Goal: Complete application form

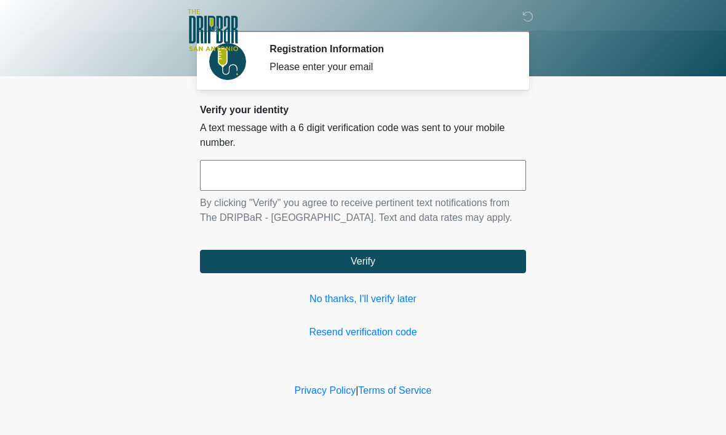
scroll to position [1, 0]
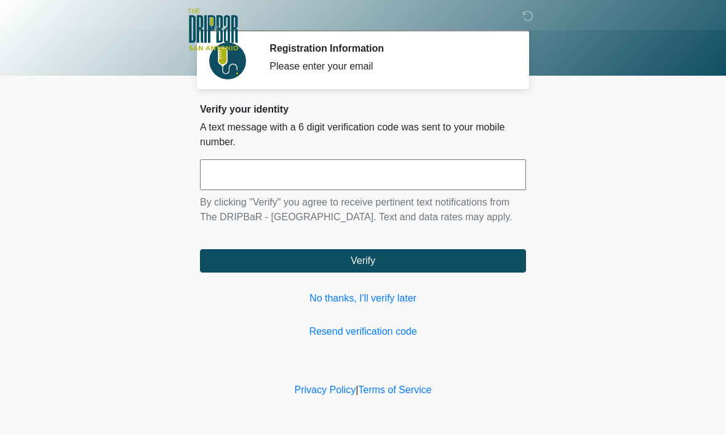
click at [402, 176] on input "text" at bounding box center [363, 175] width 326 height 31
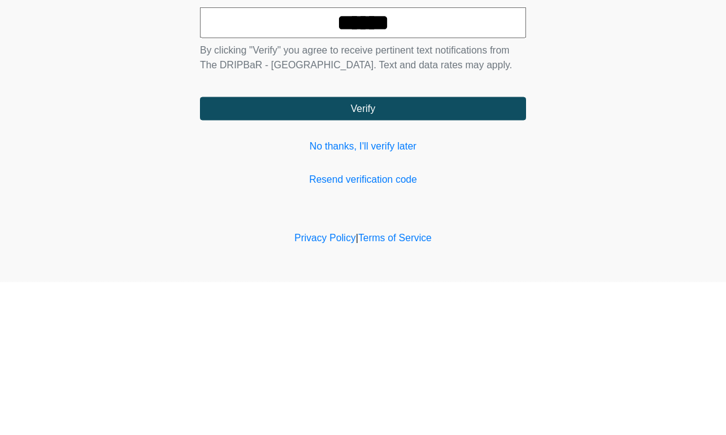
type input "******"
click at [463, 250] on button "Verify" at bounding box center [363, 261] width 326 height 23
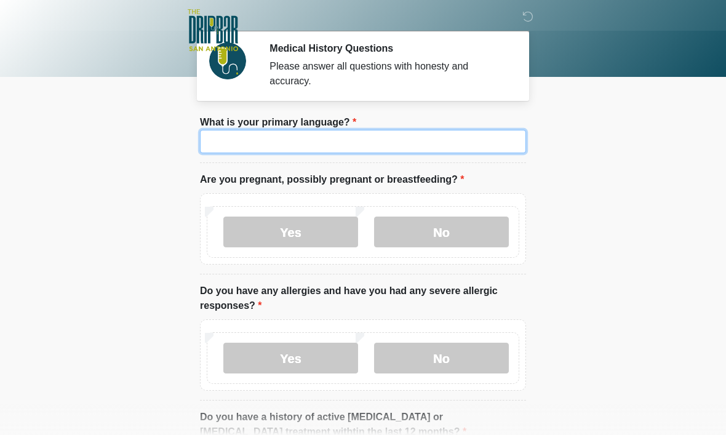
click at [458, 148] on input "What is your primary language?" at bounding box center [363, 141] width 326 height 23
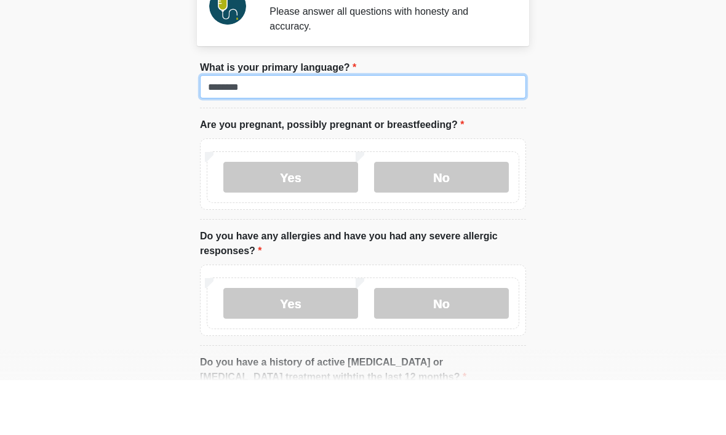
type input "********"
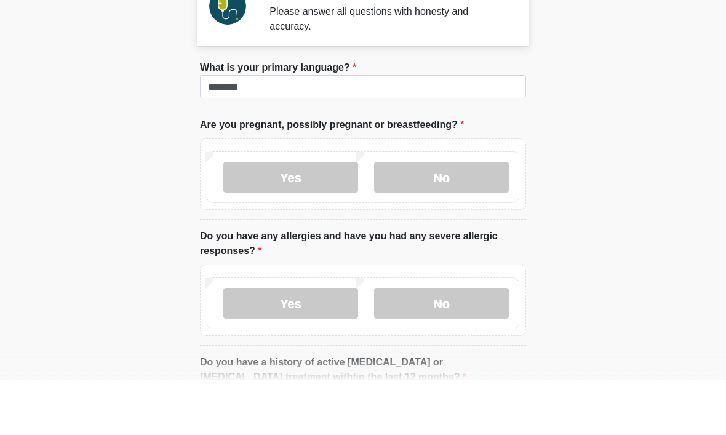
click at [621, 119] on body "‎ ‎ ‎ ‎ Medical History Questions Please answer all questions with honesty and …" at bounding box center [363, 216] width 726 height 435
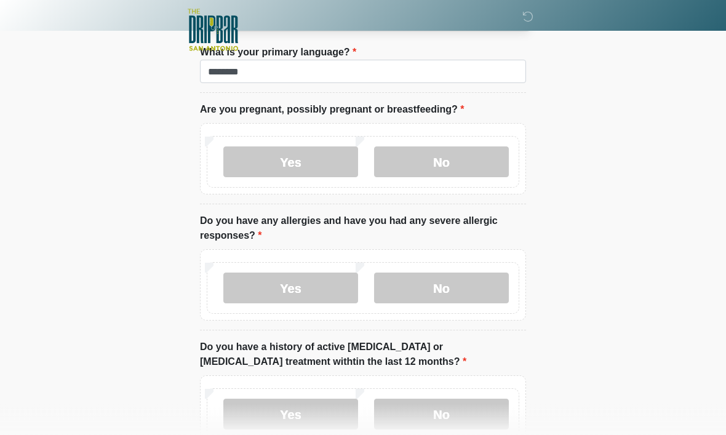
scroll to position [70, 0]
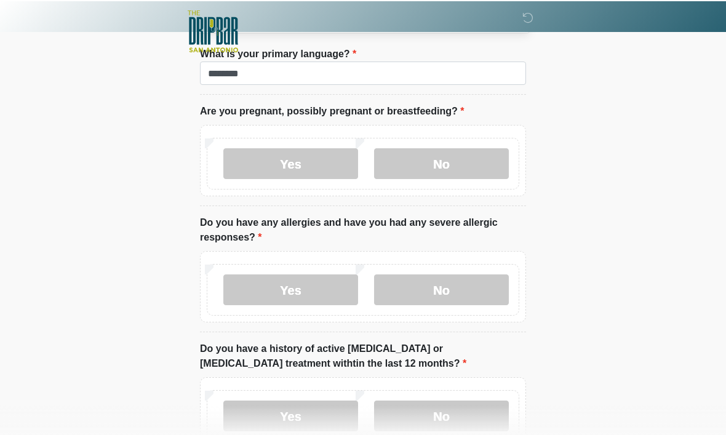
click at [479, 161] on label "No" at bounding box center [441, 162] width 135 height 31
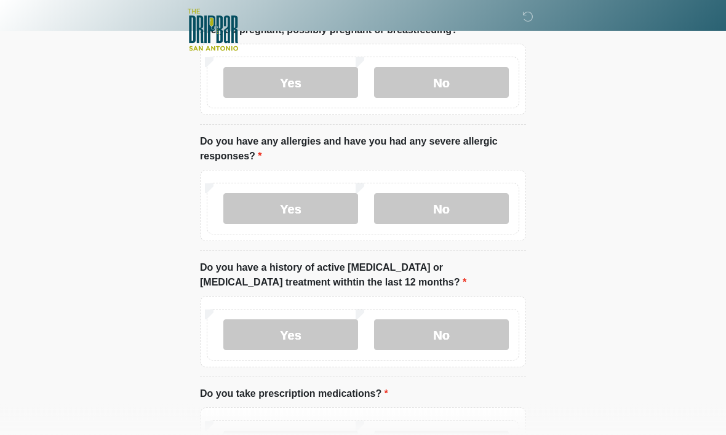
scroll to position [148, 0]
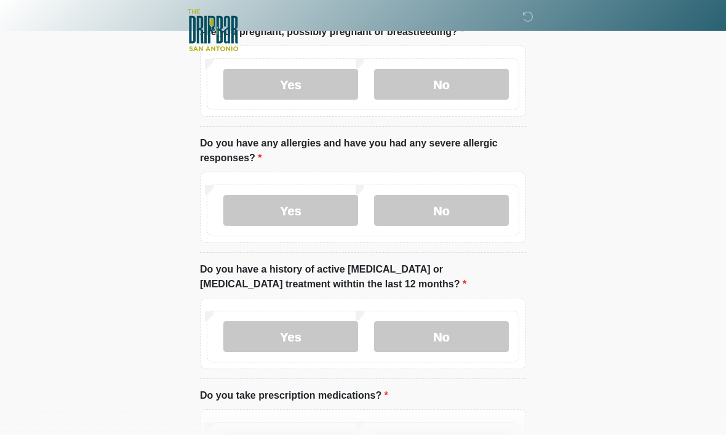
click at [476, 210] on label "No" at bounding box center [441, 210] width 135 height 31
click at [478, 334] on label "No" at bounding box center [441, 336] width 135 height 31
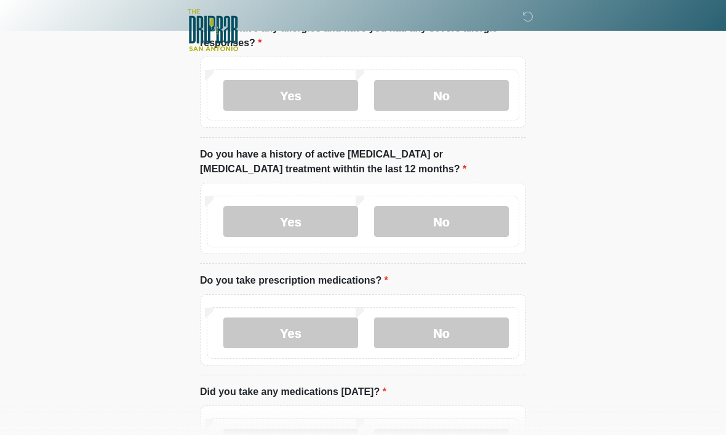
scroll to position [268, 0]
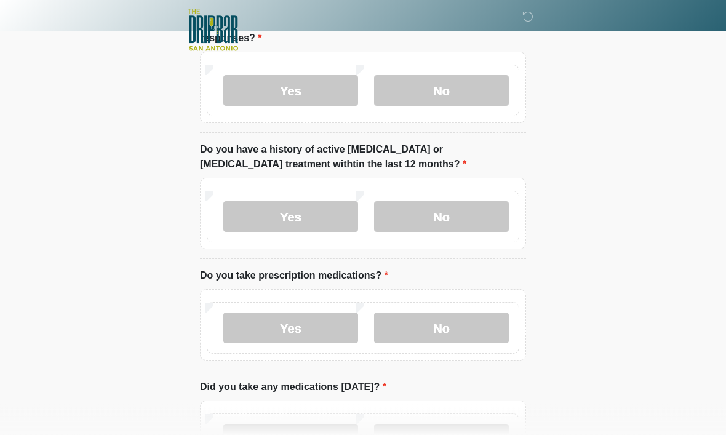
click at [474, 338] on label "No" at bounding box center [441, 328] width 135 height 31
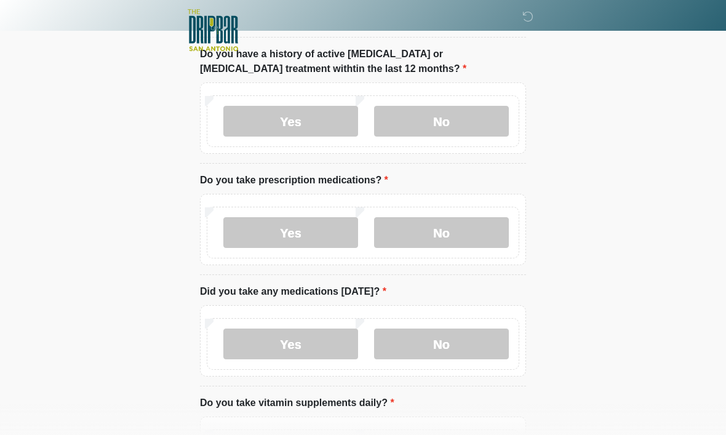
scroll to position [370, 0]
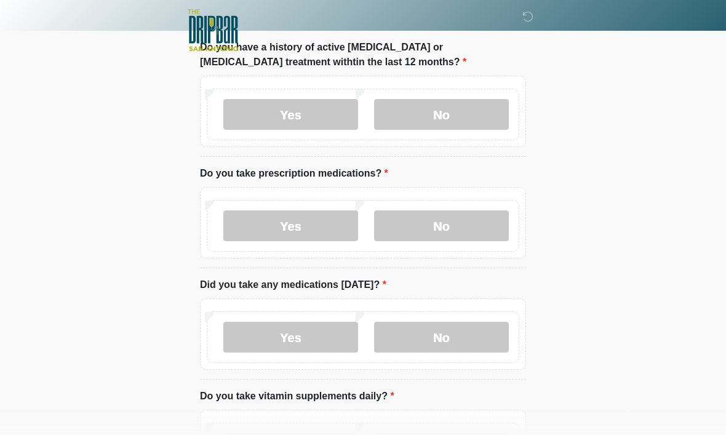
click at [479, 337] on label "No" at bounding box center [441, 337] width 135 height 31
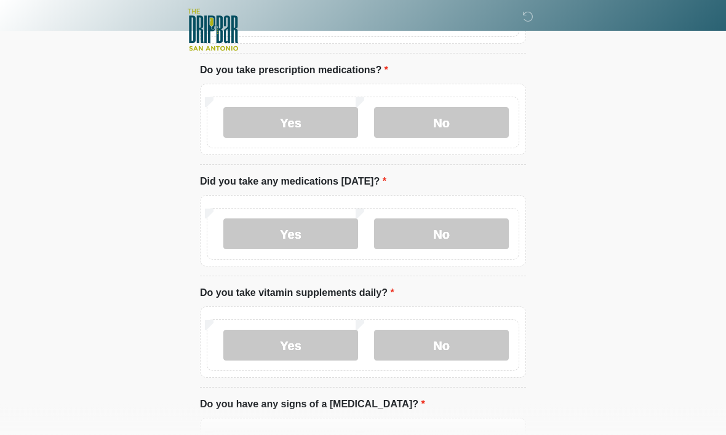
scroll to position [495, 0]
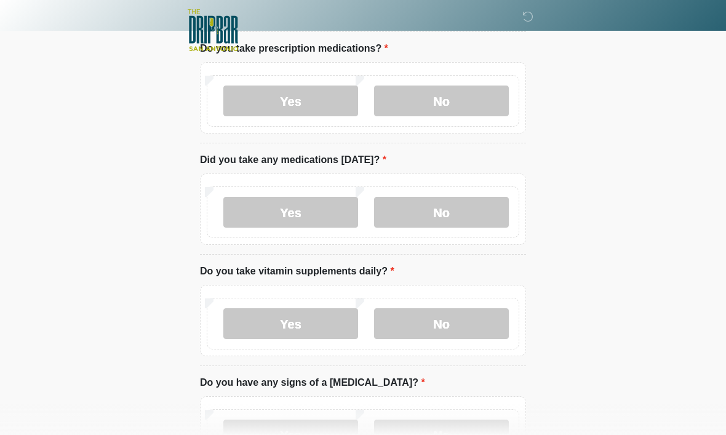
click at [464, 325] on label "No" at bounding box center [441, 323] width 135 height 31
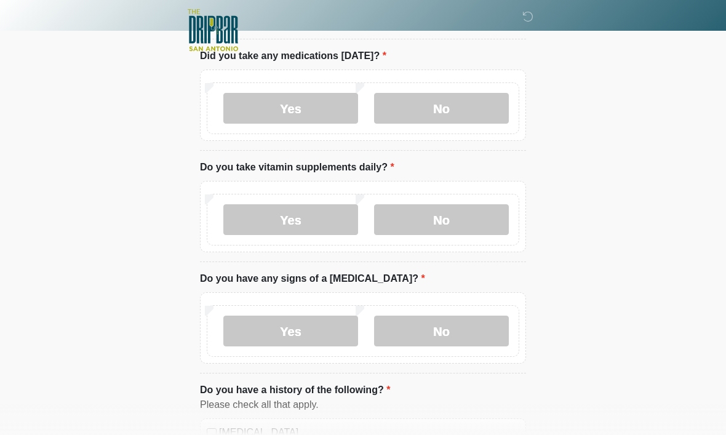
scroll to position [598, 0]
click at [479, 327] on label "No" at bounding box center [441, 332] width 135 height 31
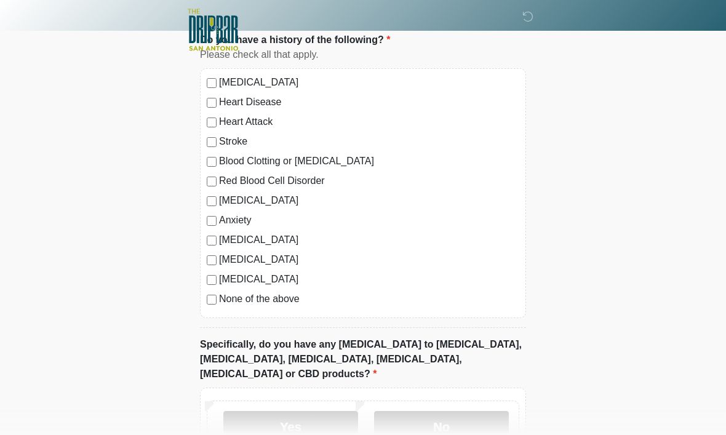
scroll to position [947, 0]
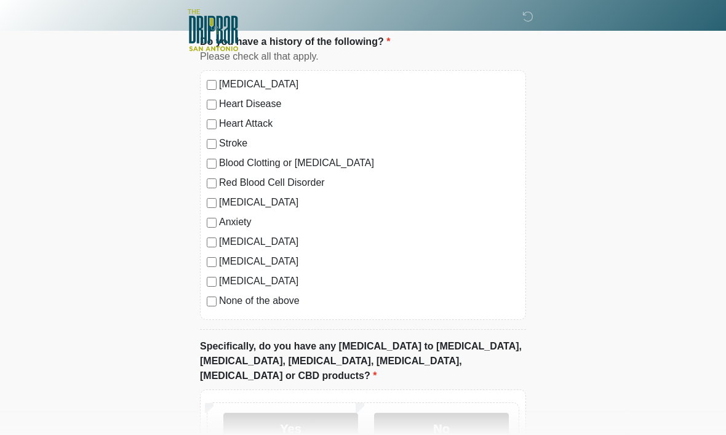
click at [225, 303] on label "None of the above" at bounding box center [369, 300] width 300 height 15
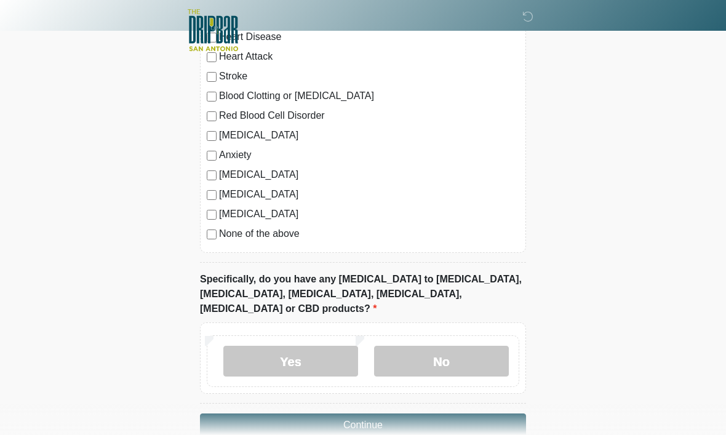
scroll to position [1024, 0]
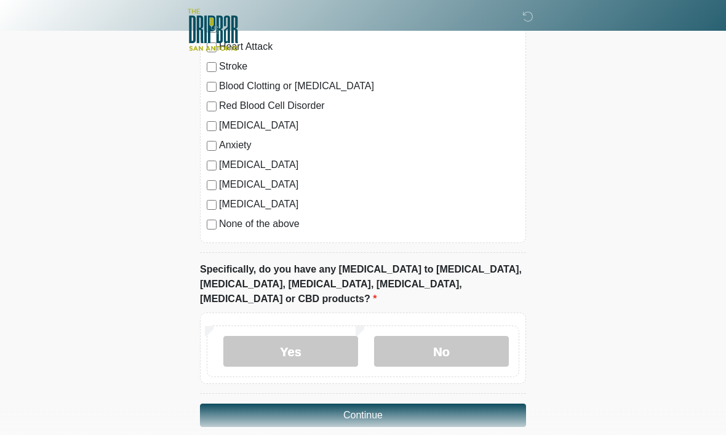
click at [480, 337] on label "No" at bounding box center [441, 352] width 135 height 31
click at [475, 404] on button "Continue" at bounding box center [363, 415] width 326 height 23
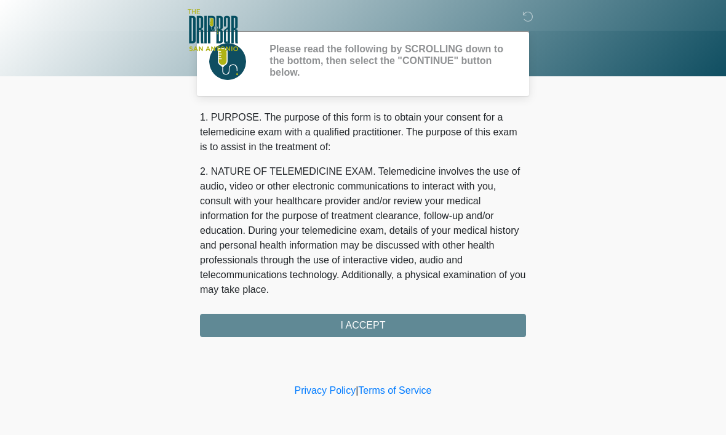
scroll to position [0, 0]
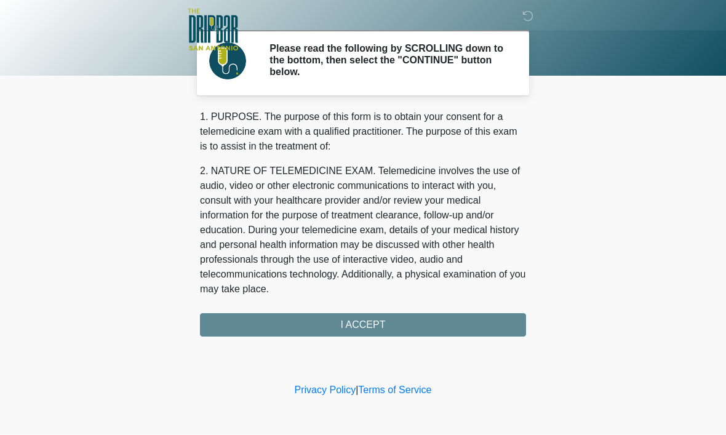
click at [467, 325] on div "1. PURPOSE. The purpose of this form is to obtain your consent for a telemedici…" at bounding box center [363, 223] width 326 height 227
click at [482, 333] on div "1. PURPOSE. The purpose of this form is to obtain your consent for a telemedici…" at bounding box center [363, 223] width 326 height 227
click at [478, 316] on div "1. PURPOSE. The purpose of this form is to obtain your consent for a telemedici…" at bounding box center [363, 223] width 326 height 227
click at [423, 326] on div "1. PURPOSE. The purpose of this form is to obtain your consent for a telemedici…" at bounding box center [363, 223] width 326 height 227
click at [367, 336] on div "‎ ‎ ‎ ‎ Please read the following by SCROLLING down to the bottom, then select …" at bounding box center [362, 190] width 369 height 356
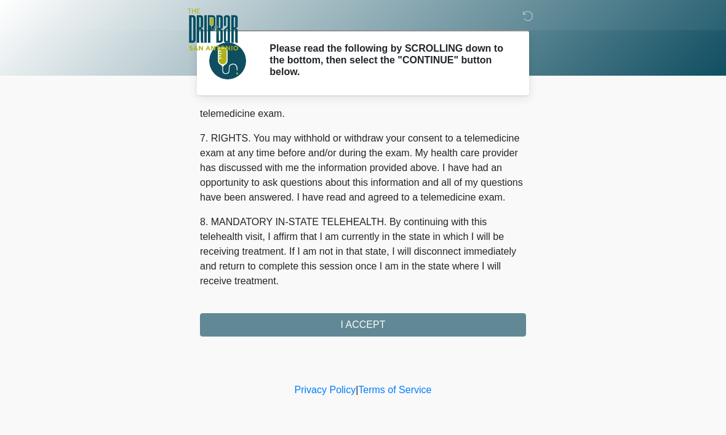
scroll to position [554, 0]
click at [441, 328] on button "I ACCEPT" at bounding box center [363, 325] width 326 height 23
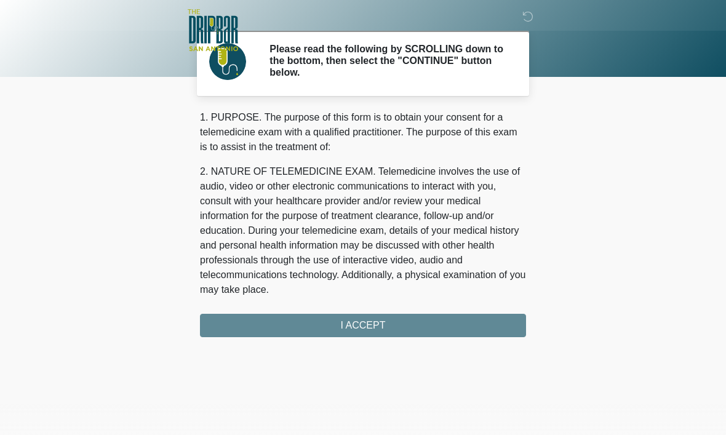
click at [465, 341] on div "This is the beginning of your virtual Good Faith Exam . ﻿﻿﻿﻿﻿﻿﻿﻿ This step is n…" at bounding box center [363, 277] width 345 height 334
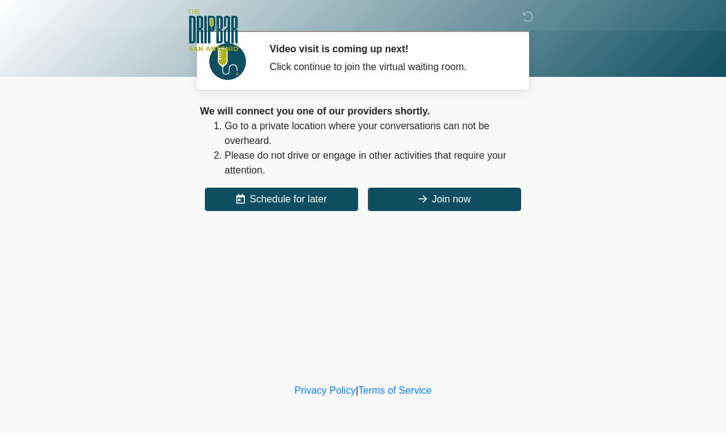
click at [492, 206] on button "Join now" at bounding box center [444, 199] width 153 height 23
